Goal: Information Seeking & Learning: Learn about a topic

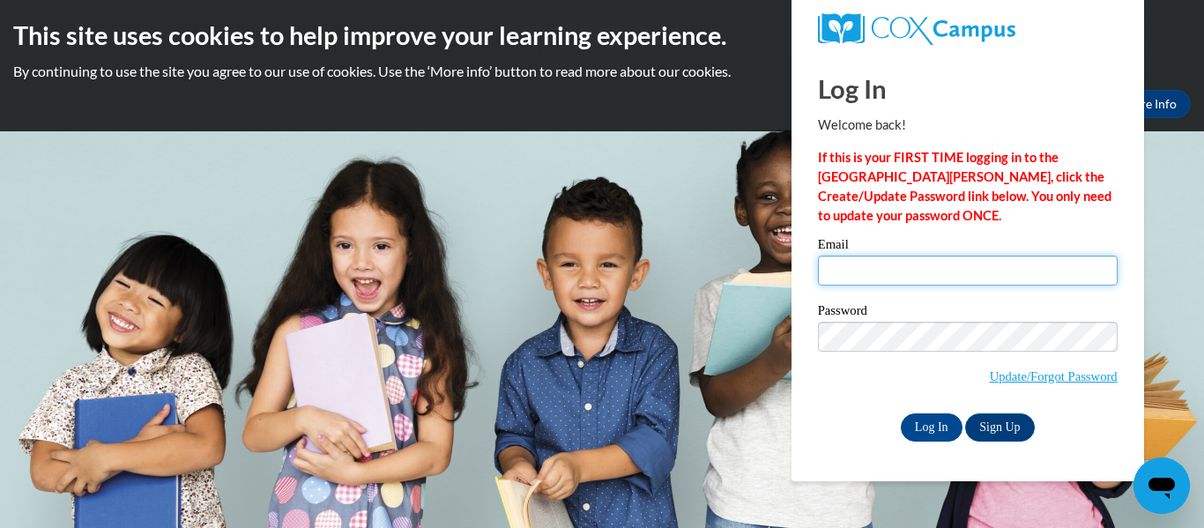
click at [937, 274] on input "Email" at bounding box center [968, 271] width 300 height 30
type input "reshyia.smith@langston.edu"
click at [901, 413] on input "Log In" at bounding box center [932, 427] width 62 height 28
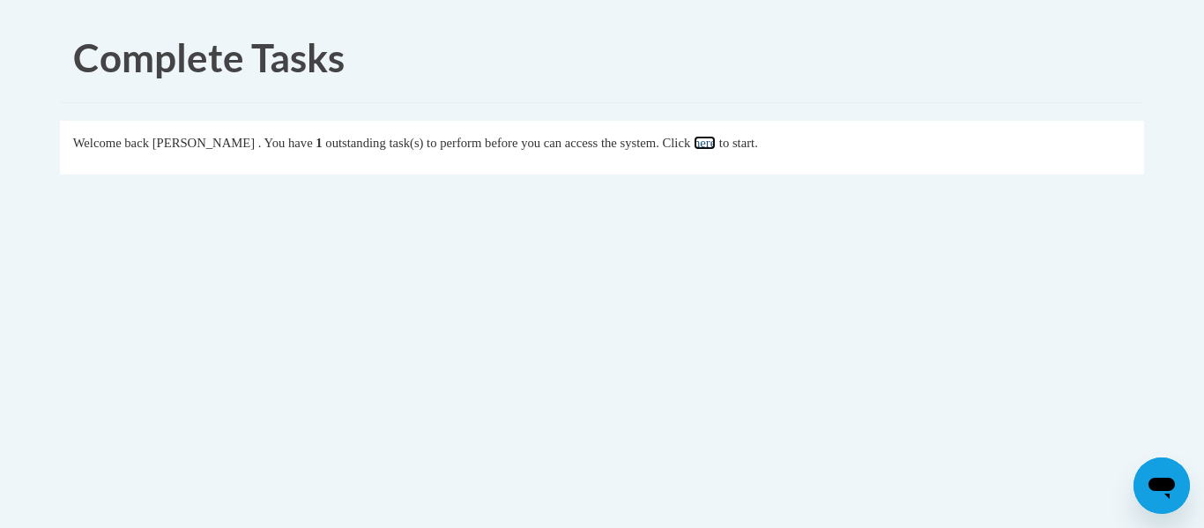
click at [716, 148] on link "here" at bounding box center [705, 143] width 22 height 14
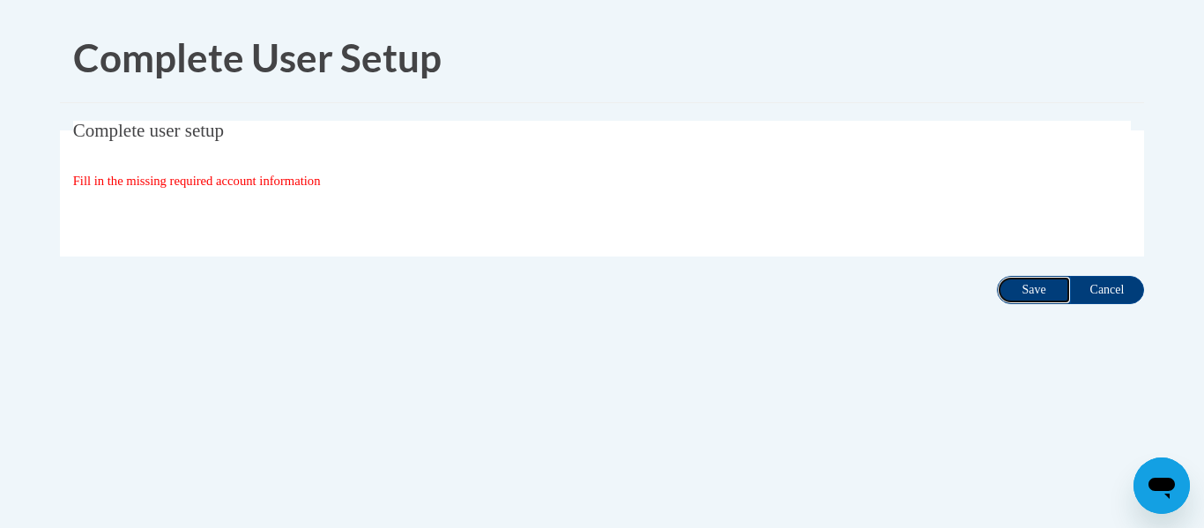
click at [1030, 300] on input "Save" at bounding box center [1034, 290] width 74 height 28
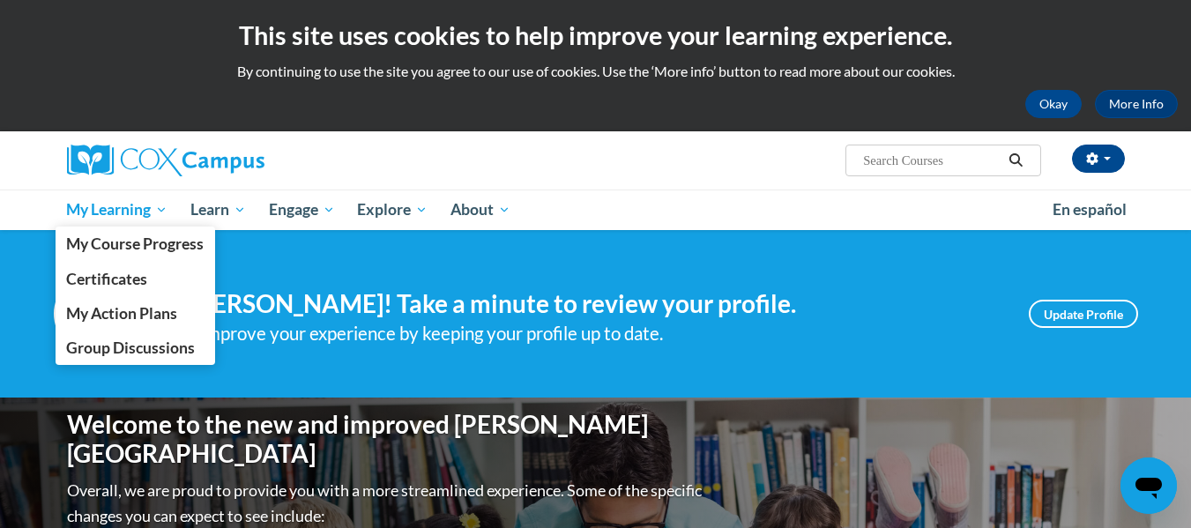
click at [100, 219] on span "My Learning" at bounding box center [116, 209] width 101 height 21
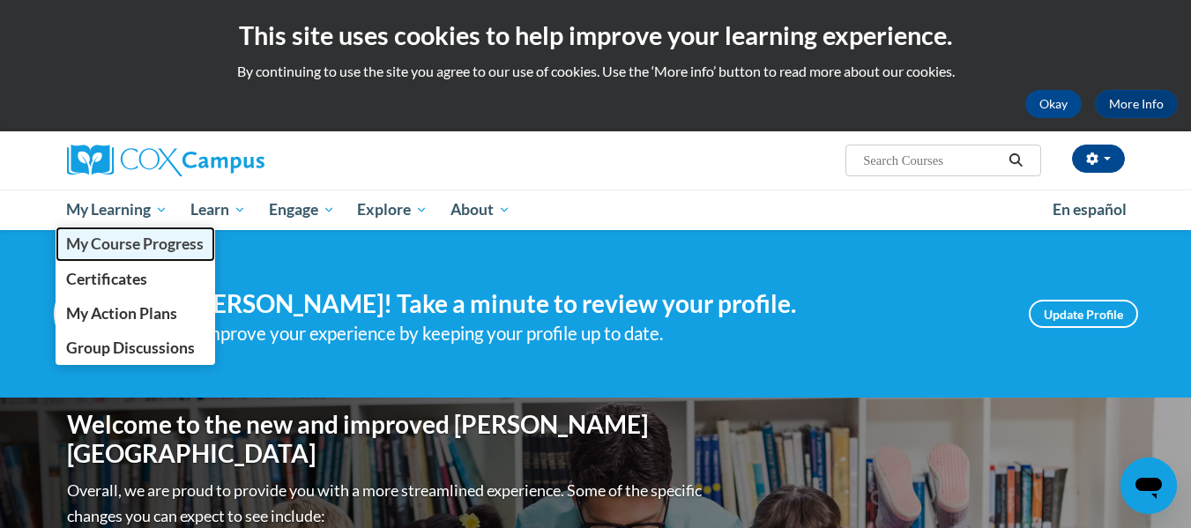
click at [114, 241] on span "My Course Progress" at bounding box center [134, 243] width 137 height 19
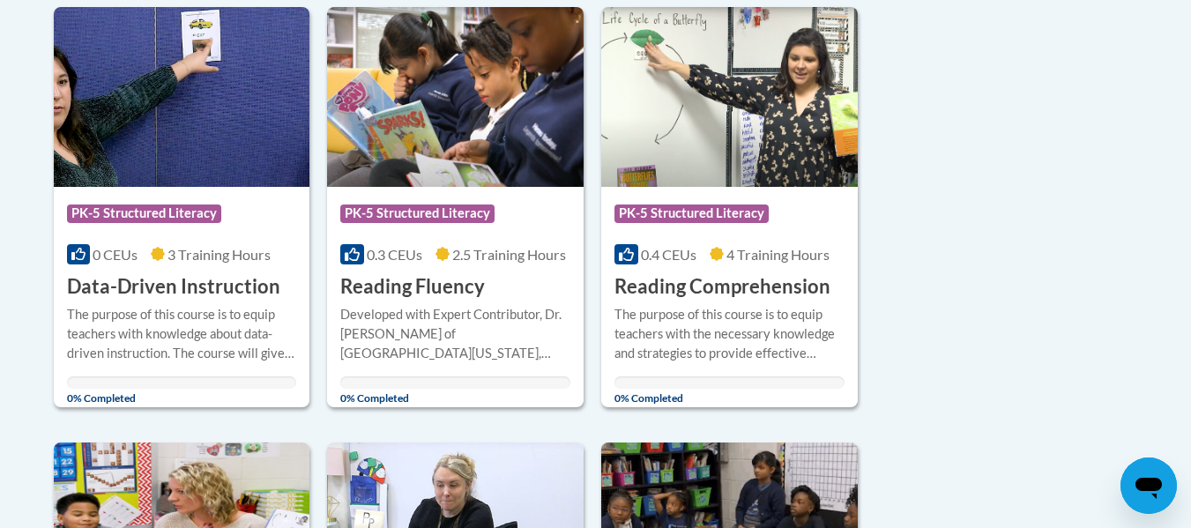
scroll to position [917, 0]
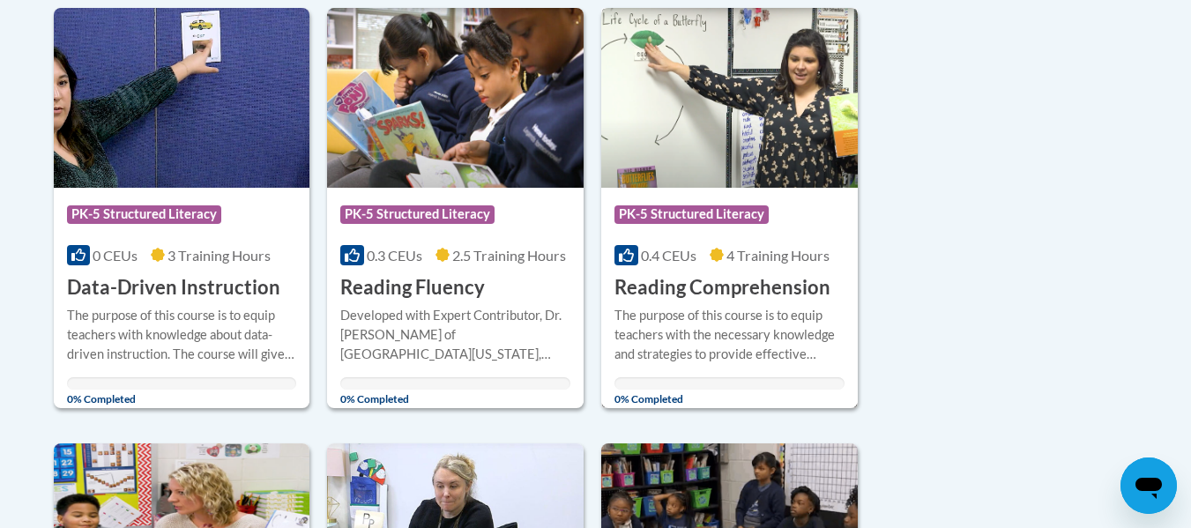
click at [683, 269] on div "Course Category: PK-5 Structured Literacy 0.4 CEUs 4 Training Hours COURSE Read…" at bounding box center [729, 244] width 256 height 113
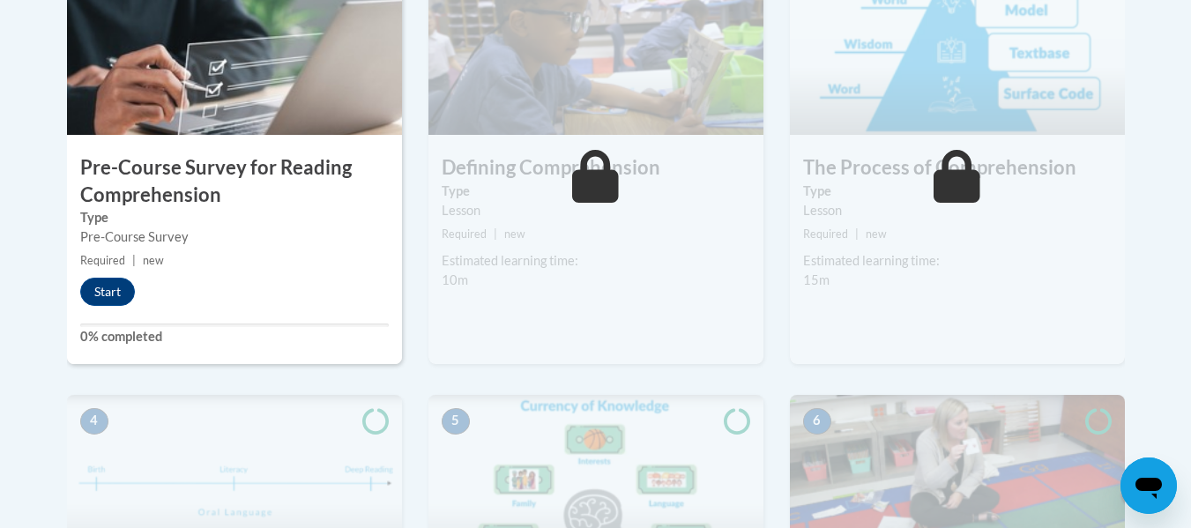
scroll to position [635, 0]
click at [102, 289] on button "Start" at bounding box center [107, 291] width 55 height 28
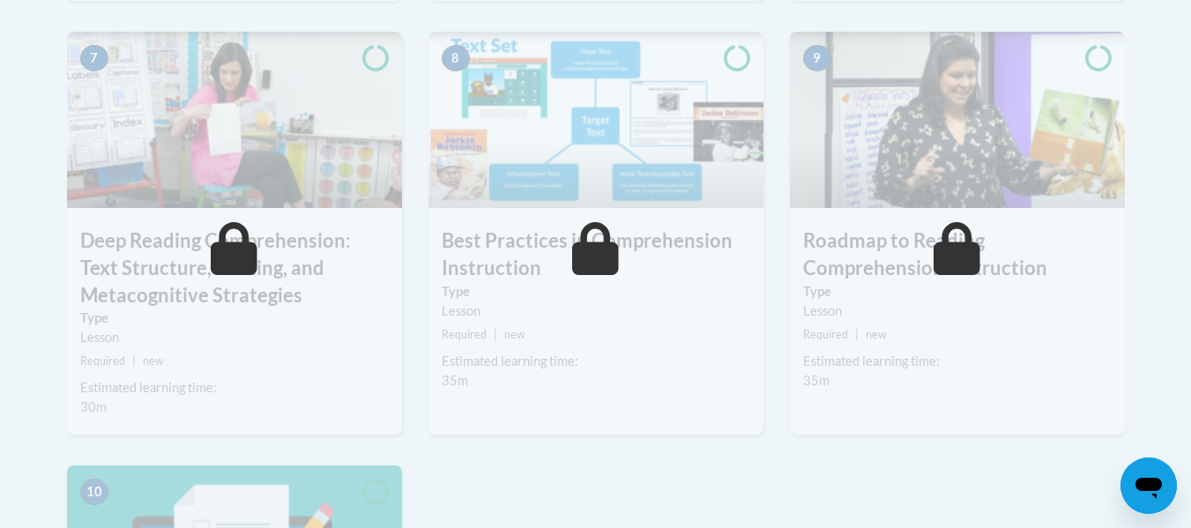
scroll to position [1451, 0]
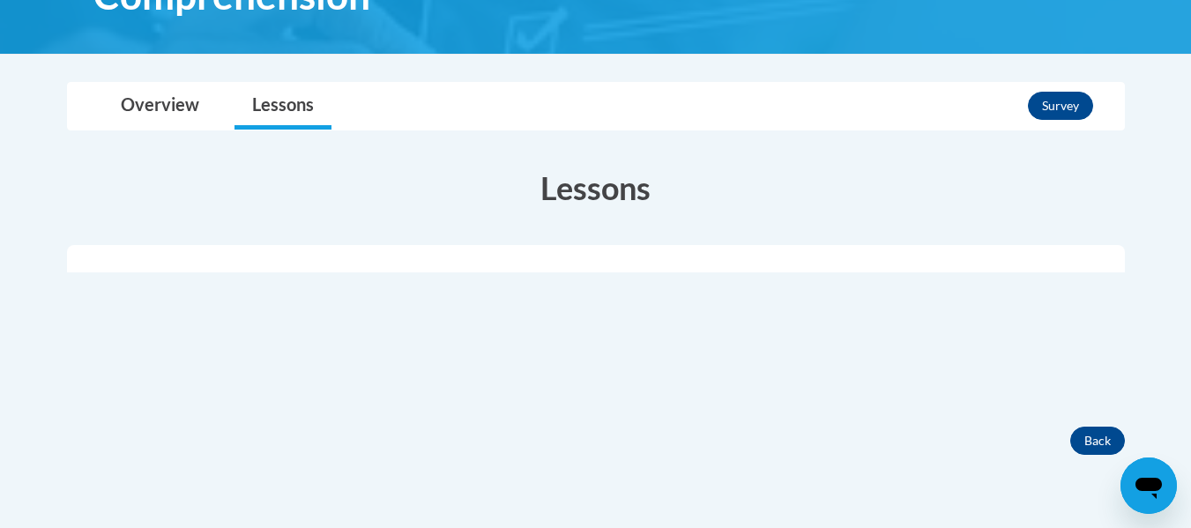
scroll to position [362, 0]
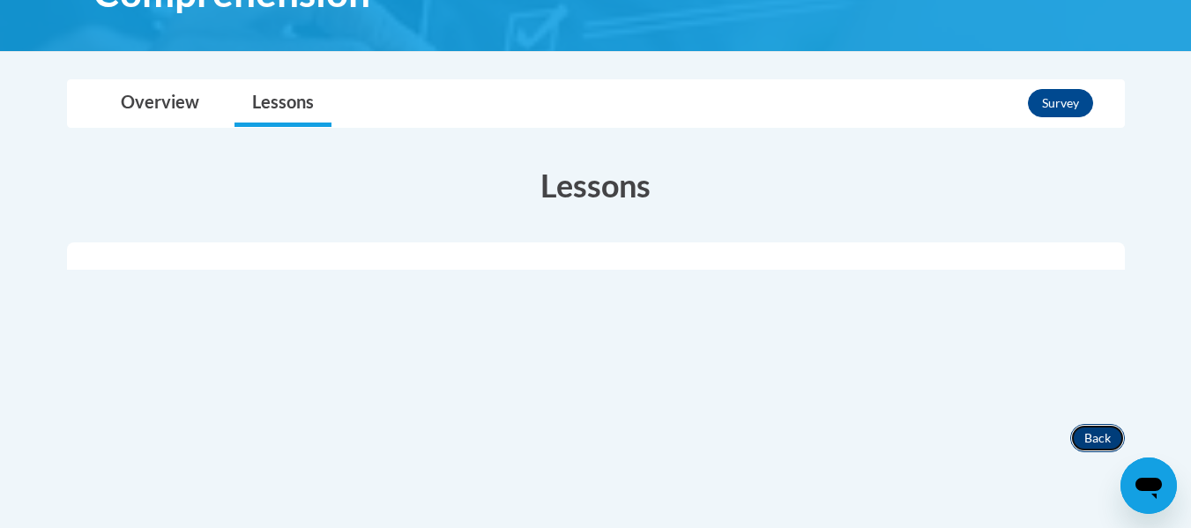
click at [1096, 443] on button "Back" at bounding box center [1097, 438] width 55 height 28
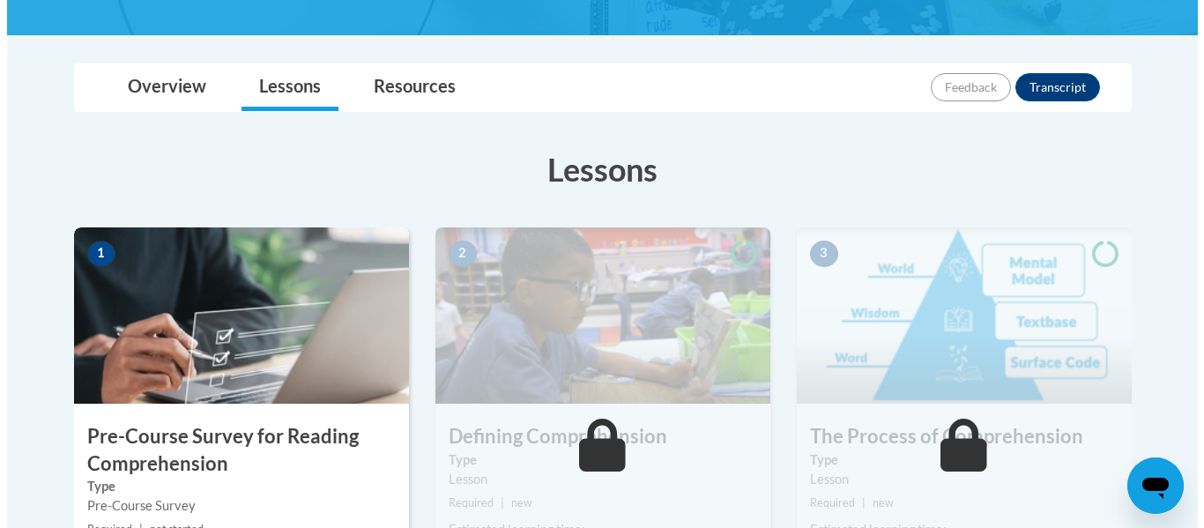
scroll to position [616, 0]
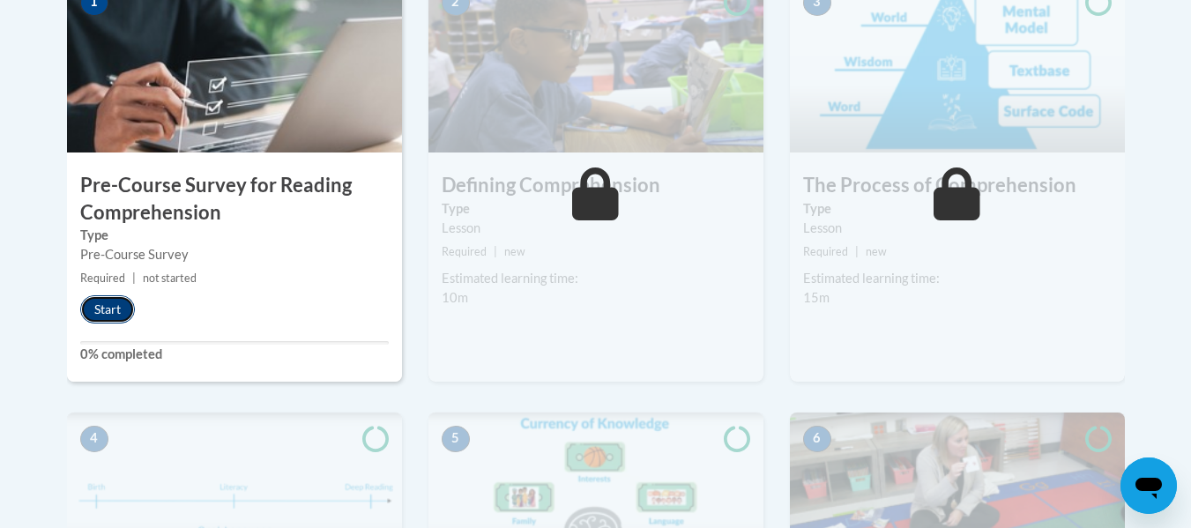
click at [108, 306] on button "Start" at bounding box center [107, 309] width 55 height 28
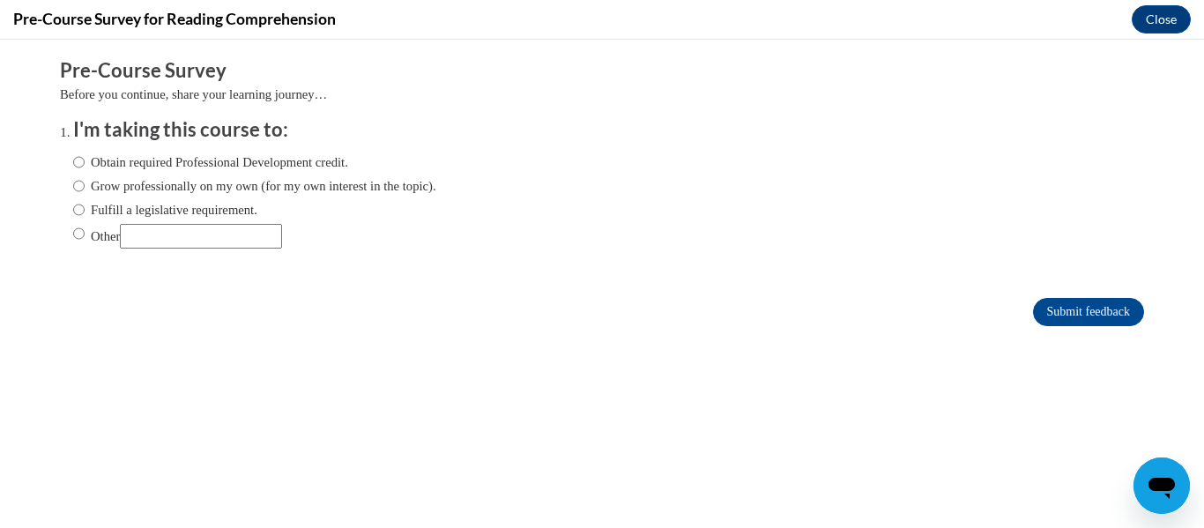
scroll to position [0, 0]
click at [162, 190] on label "Grow professionally on my own (for my own interest in the topic)." at bounding box center [254, 185] width 363 height 19
click at [85, 190] on input "Grow professionally on my own (for my own interest in the topic)." at bounding box center [78, 185] width 11 height 19
radio input "true"
click at [1074, 308] on input "Submit feedback" at bounding box center [1088, 312] width 111 height 28
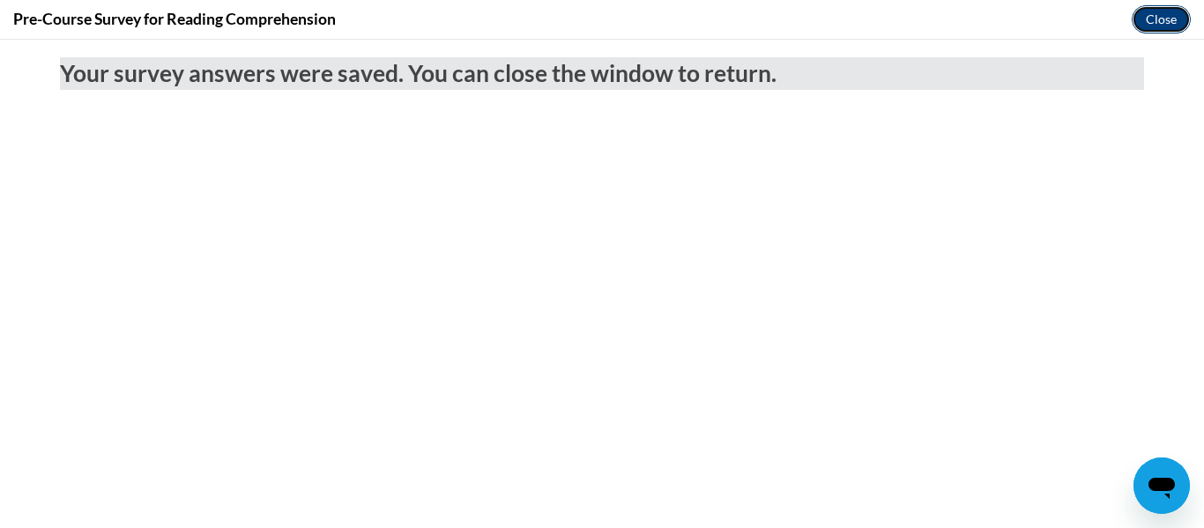
click at [1150, 18] on button "Close" at bounding box center [1161, 19] width 59 height 28
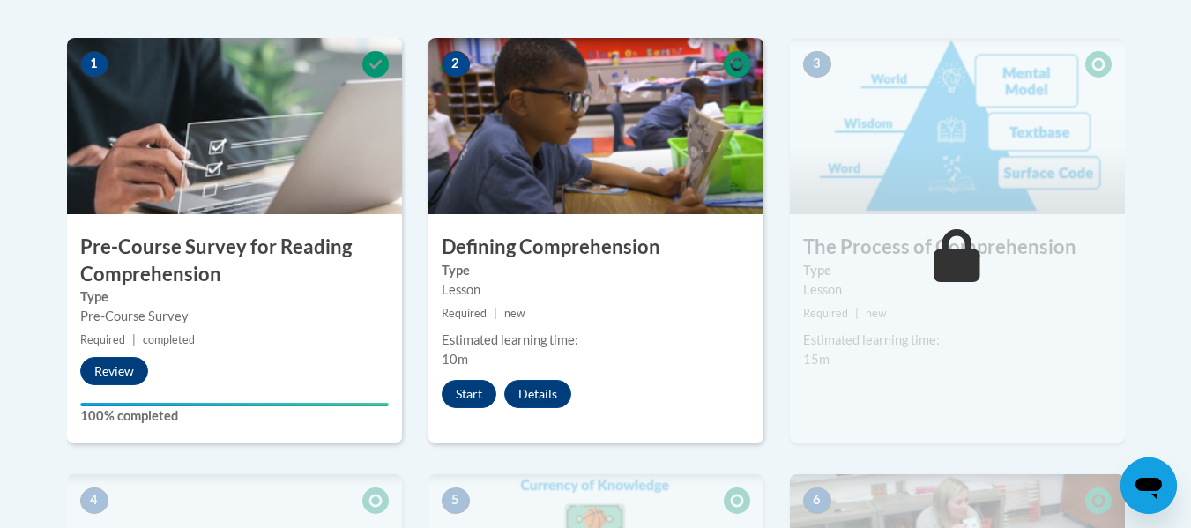
scroll to position [555, 0]
